Goal: Task Accomplishment & Management: Complete application form

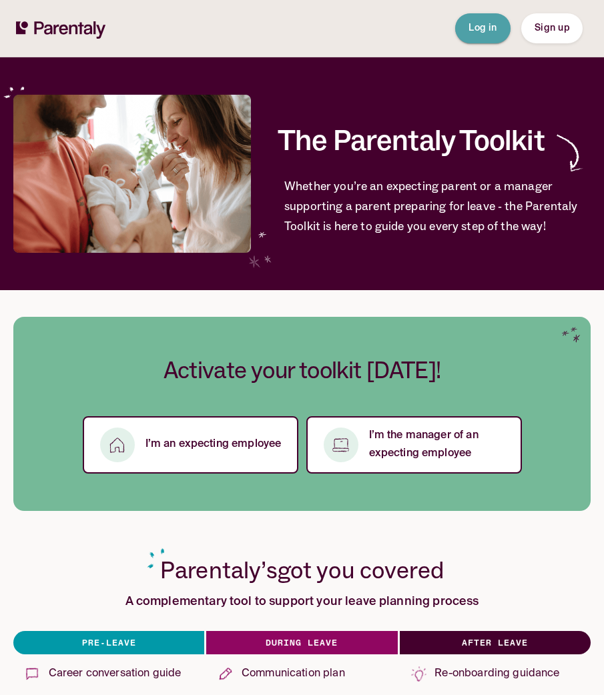
click at [487, 35] on span "Log in" at bounding box center [482, 28] width 29 height 14
